Goal: Entertainment & Leisure: Browse casually

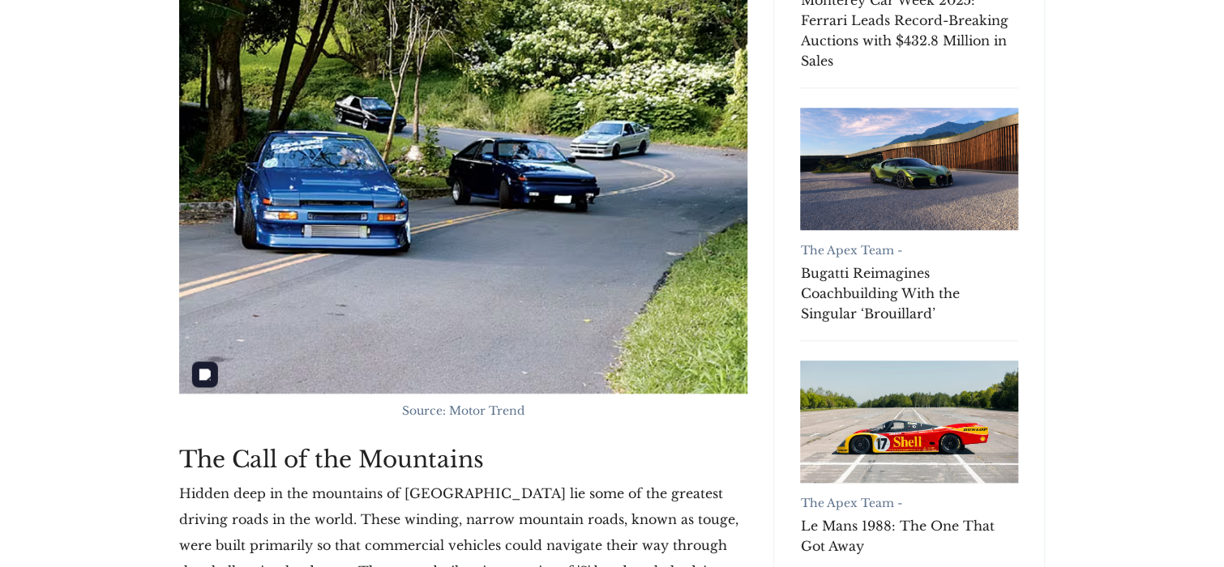
scroll to position [561, 0]
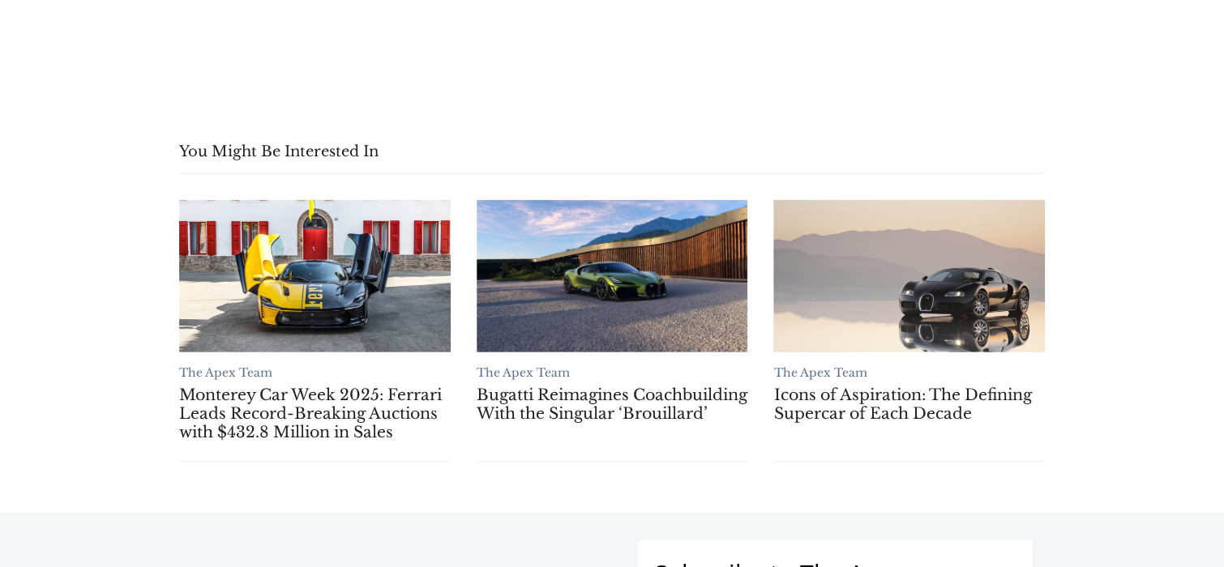
scroll to position [8425, 0]
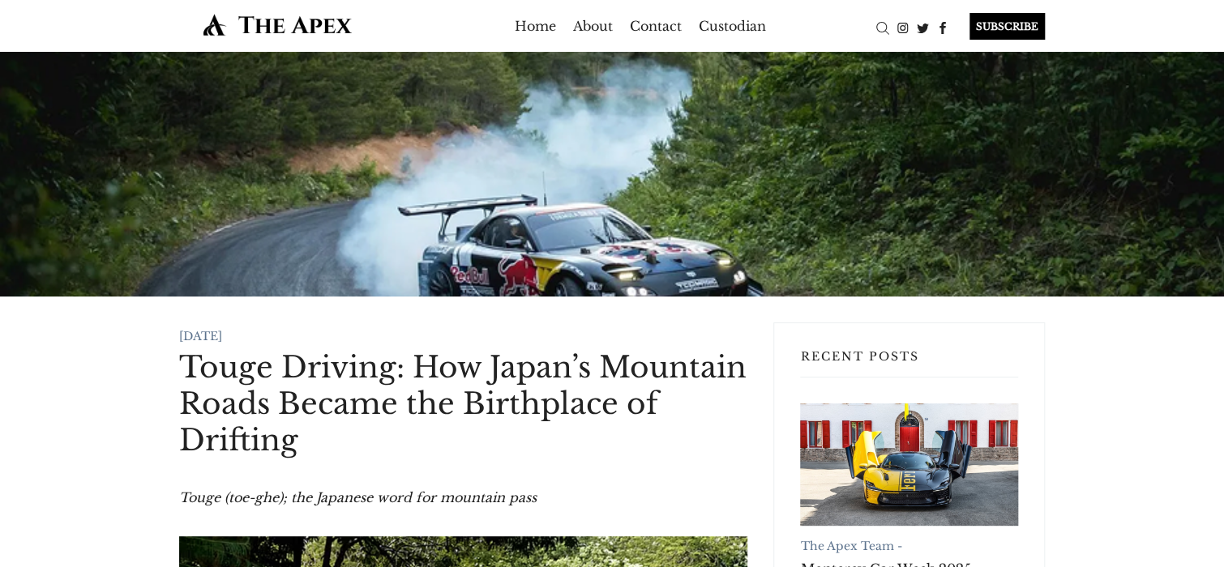
click at [691, 204] on div at bounding box center [612, 174] width 1224 height 245
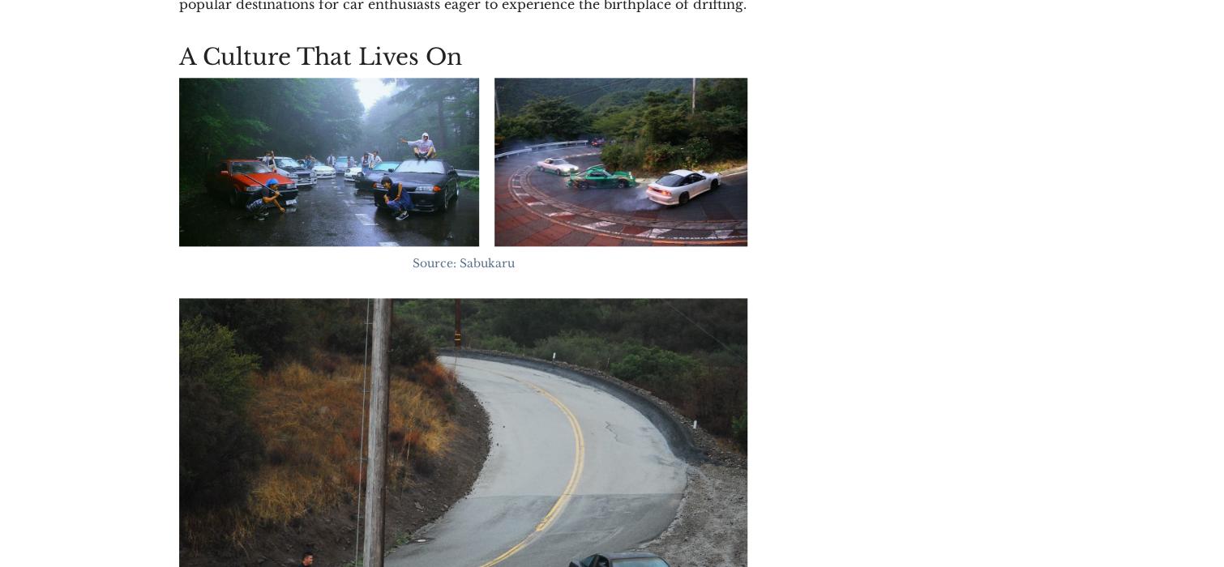
scroll to position [7027, 0]
